Goal: Task Accomplishment & Management: Manage account settings

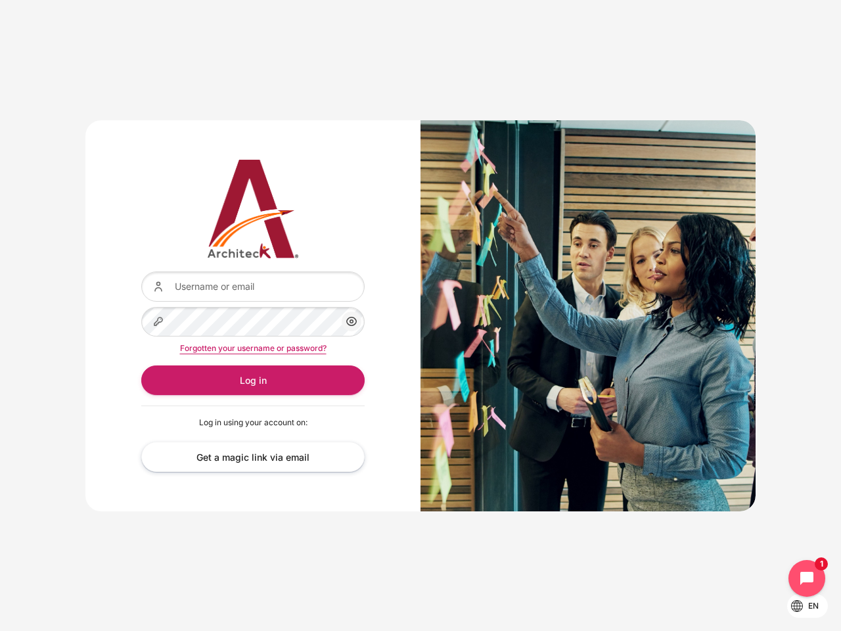
click at [420, 315] on div "Content" at bounding box center [587, 315] width 335 height 391
click at [351, 321] on icon "Content" at bounding box center [352, 321] width 16 height 16
click at [253, 380] on button "Log in" at bounding box center [252, 380] width 223 height 30
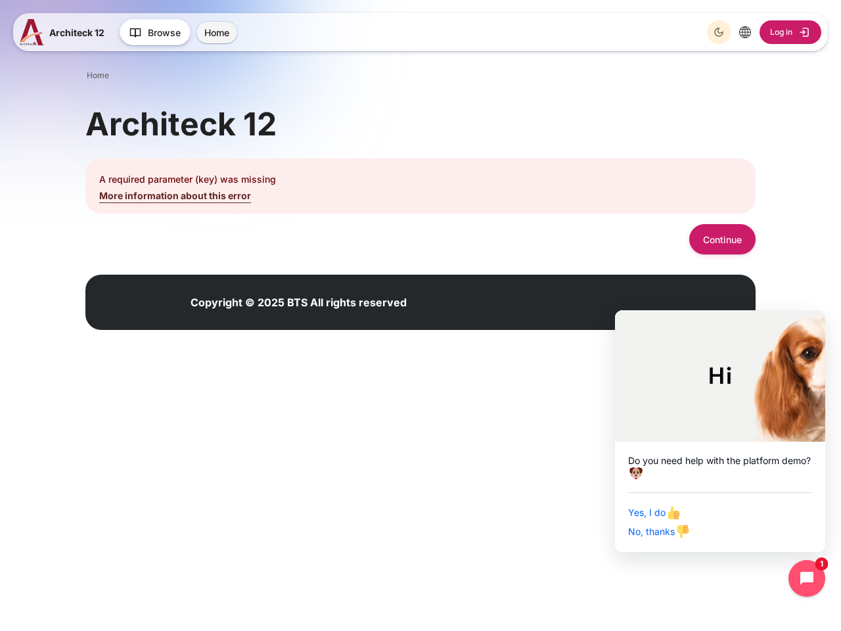
click at [420, 183] on p "A required parameter (key) was missing" at bounding box center [420, 179] width 642 height 14
click at [719, 32] on icon "Dark Mode" at bounding box center [718, 32] width 11 height 11
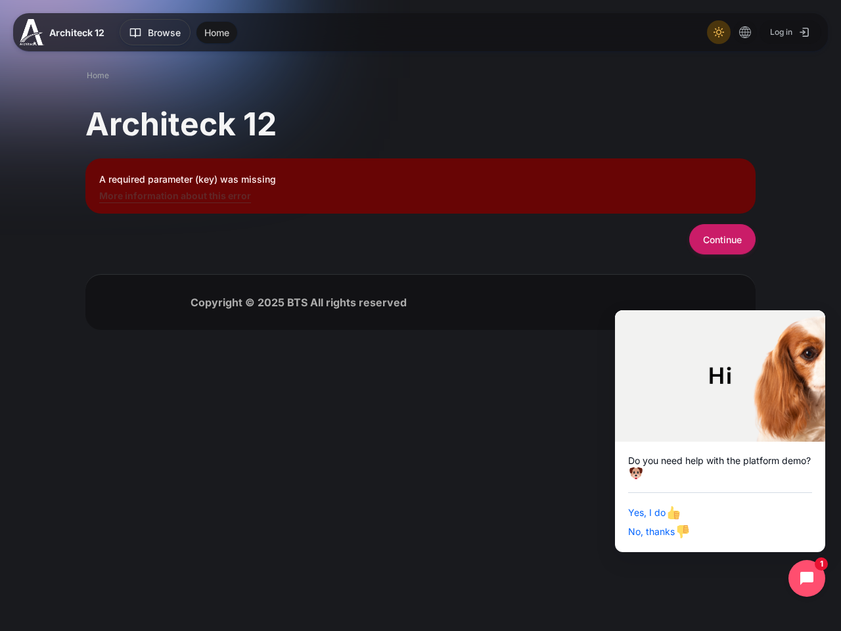
click at [722, 238] on button "Continue" at bounding box center [722, 239] width 66 height 30
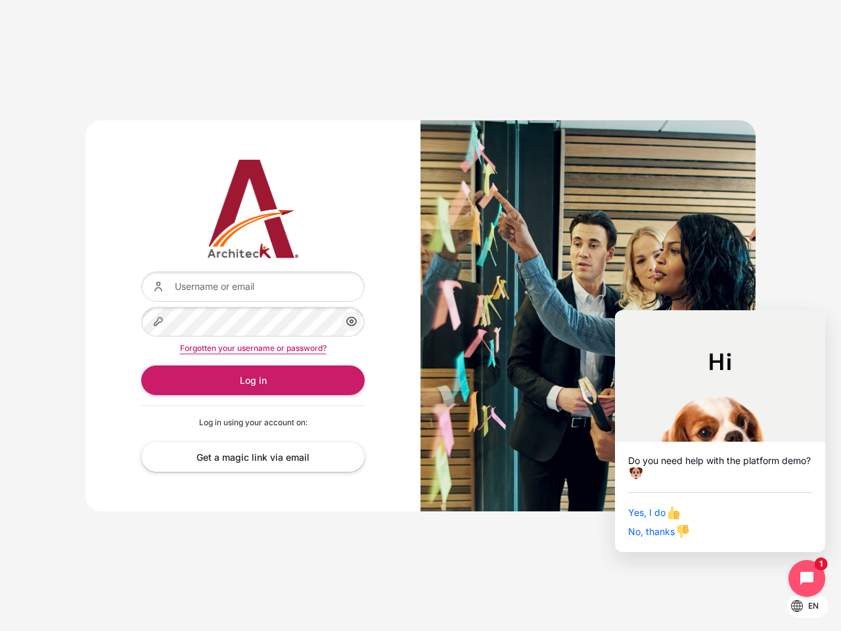
click at [420, 315] on div "Content" at bounding box center [587, 315] width 335 height 391
click at [351, 321] on icon "Content" at bounding box center [352, 321] width 16 height 16
click at [253, 380] on button "Log in" at bounding box center [252, 380] width 223 height 30
